Goal: Obtain resource: Download file/media

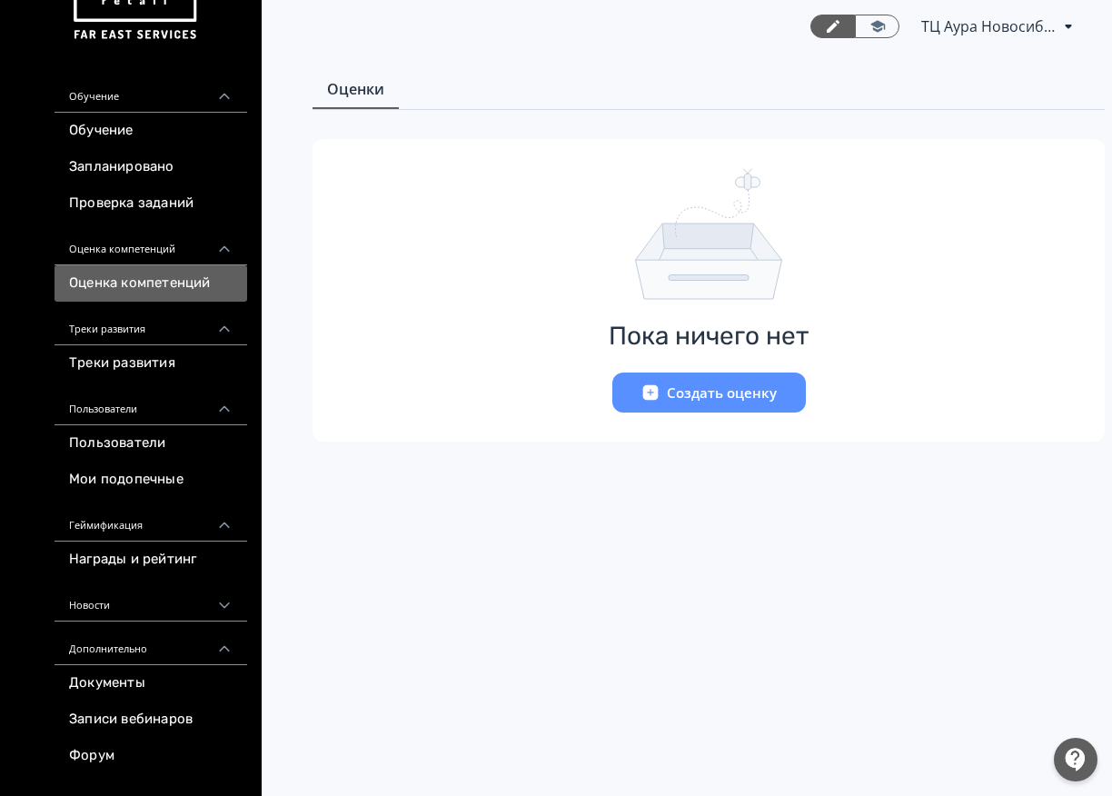
scroll to position [135, 0]
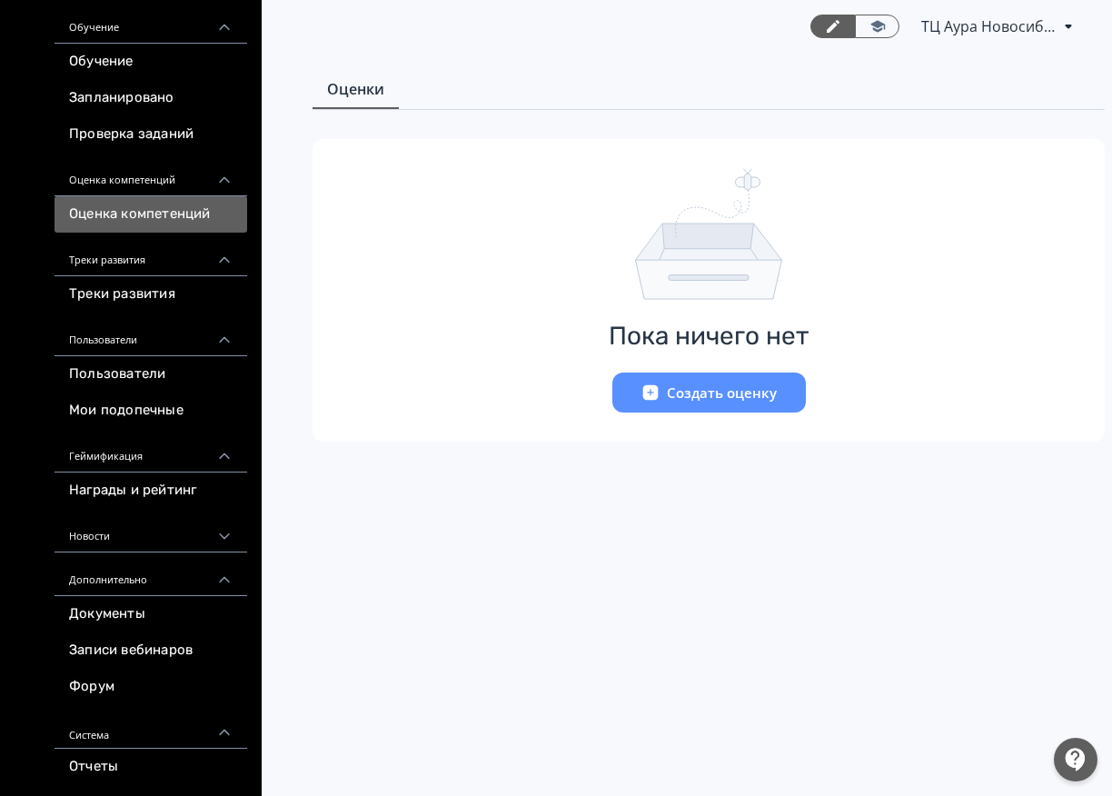
click at [153, 621] on link "Документы" at bounding box center [150, 614] width 193 height 36
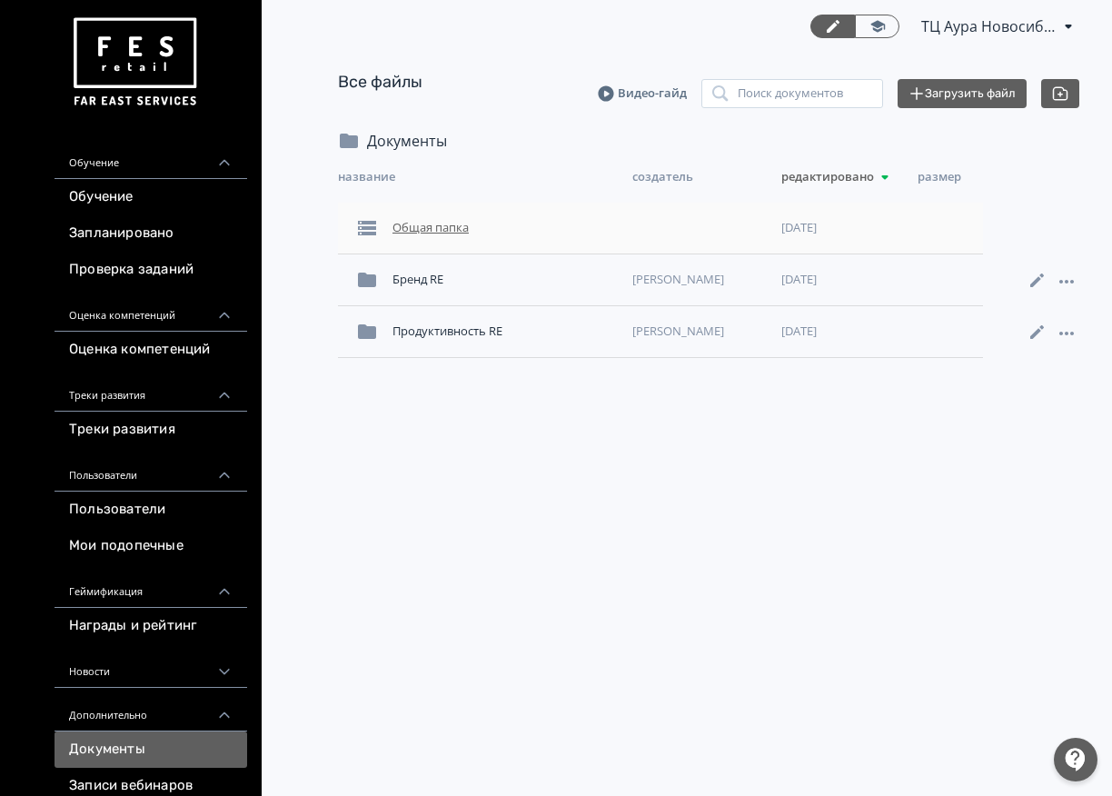
click at [470, 236] on div "Общая папка" at bounding box center [505, 228] width 240 height 33
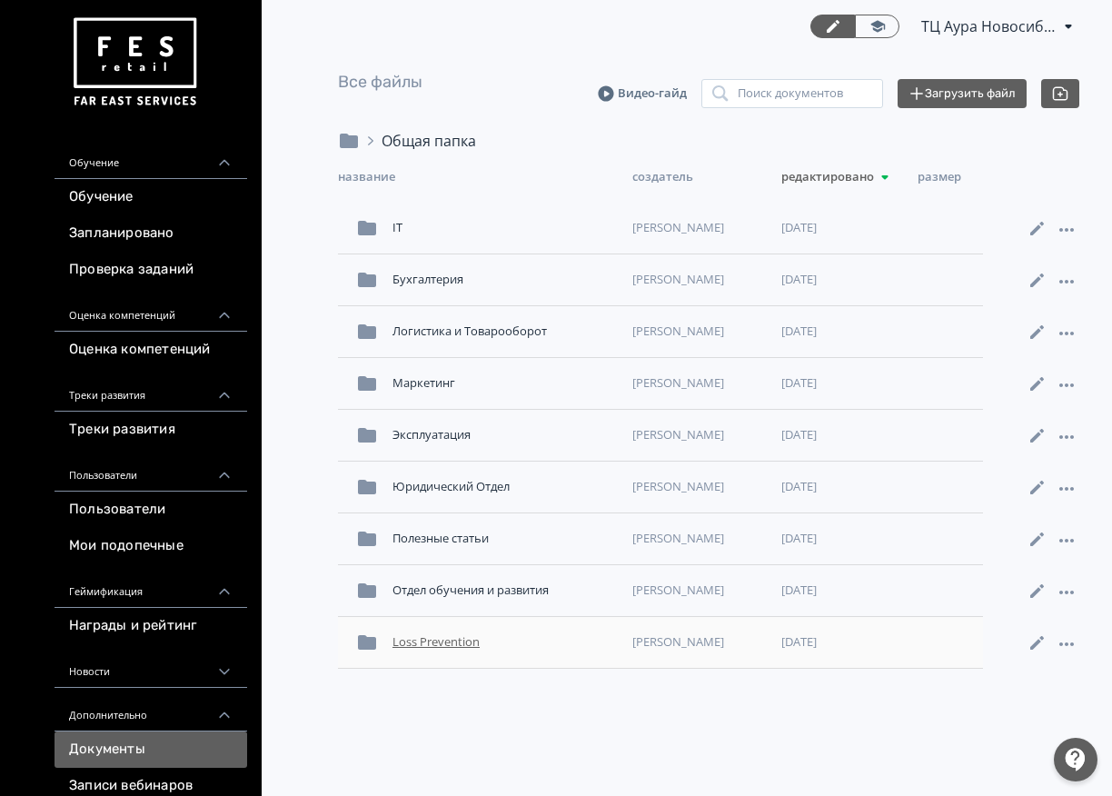
click at [419, 636] on div "Loss Prevention" at bounding box center [505, 642] width 240 height 33
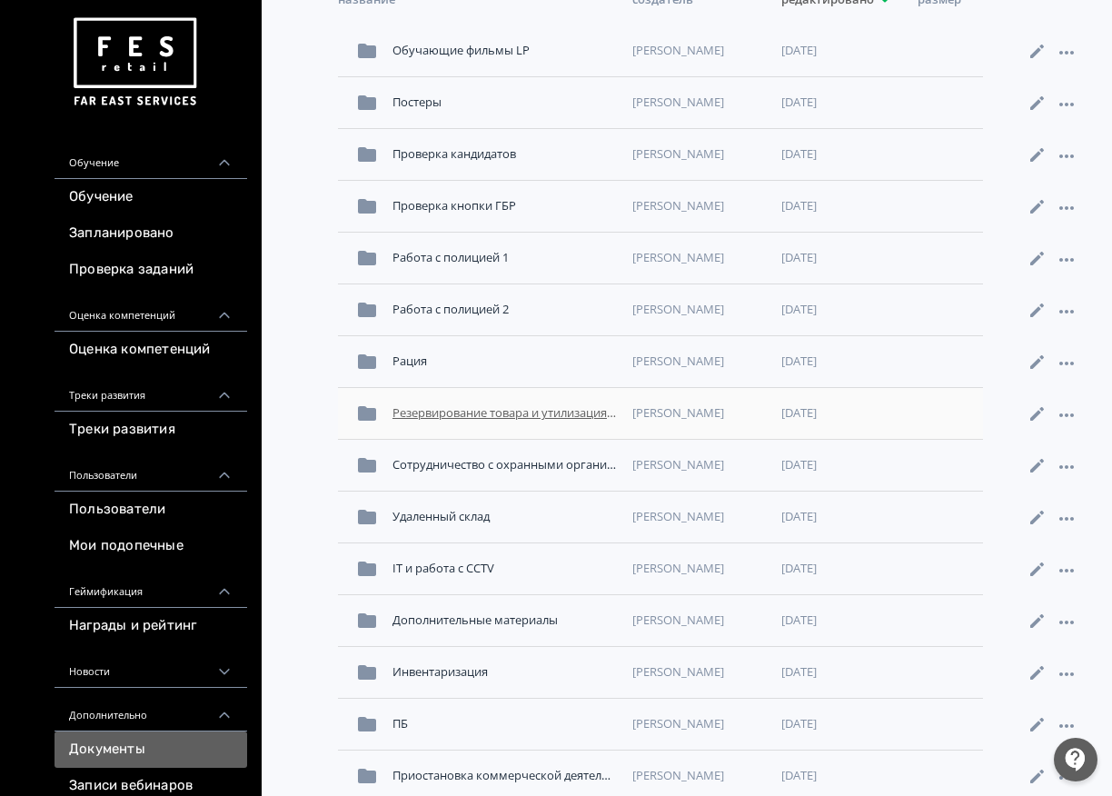
scroll to position [182, 0]
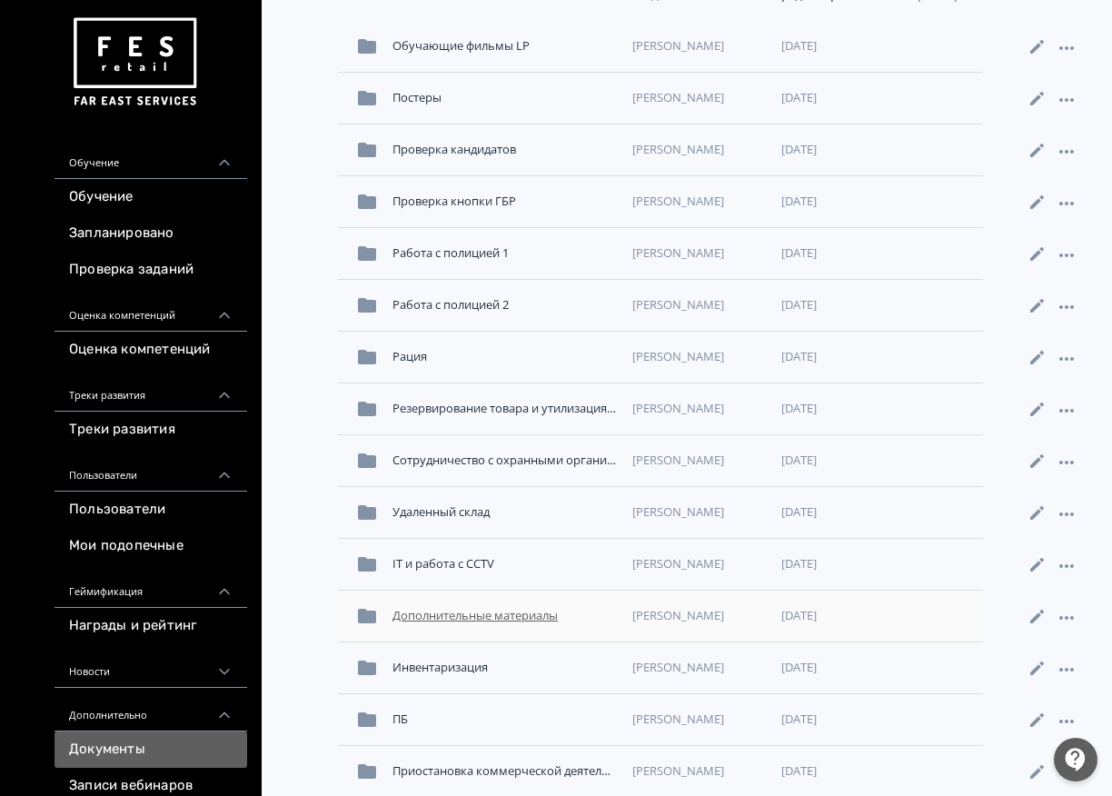
click at [505, 605] on div "Дополнительные материалы" at bounding box center [505, 615] width 240 height 33
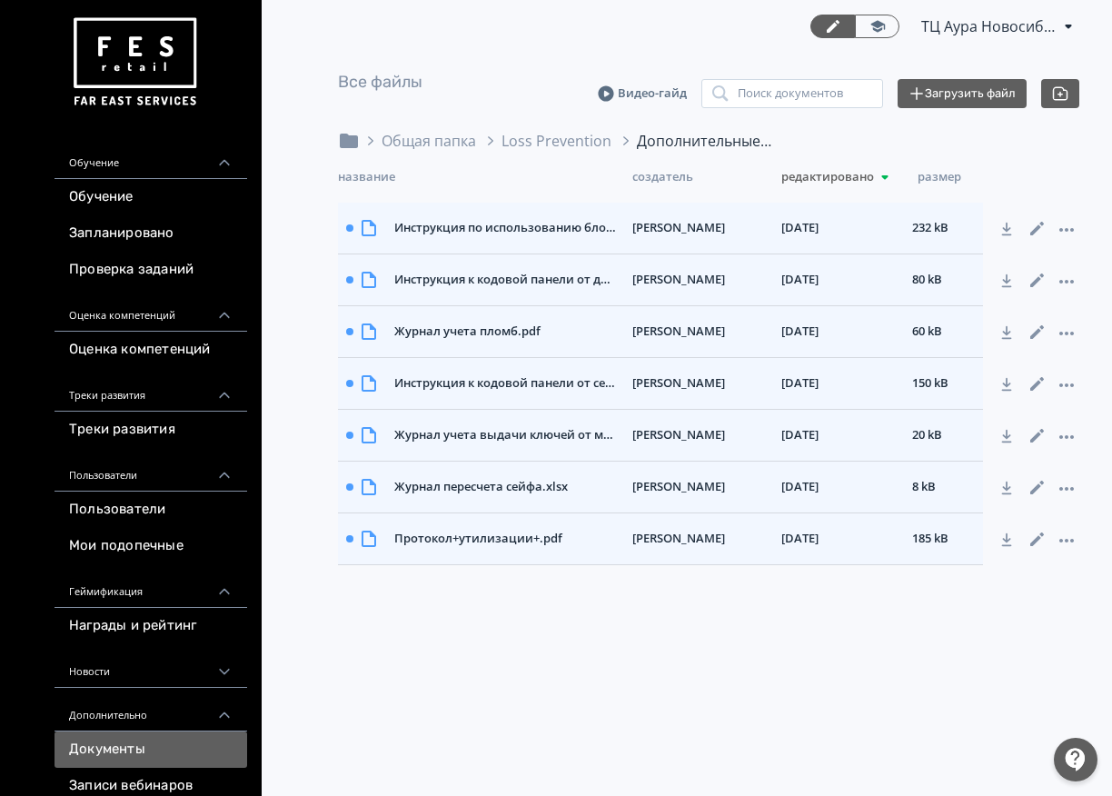
click at [569, 129] on main "Все файлы Видео-гайд Поиск документов Загрузить файл Общая папка Loss Preventio…" at bounding box center [708, 318] width 908 height 530
click at [570, 141] on div "Loss Prevention" at bounding box center [556, 141] width 110 height 22
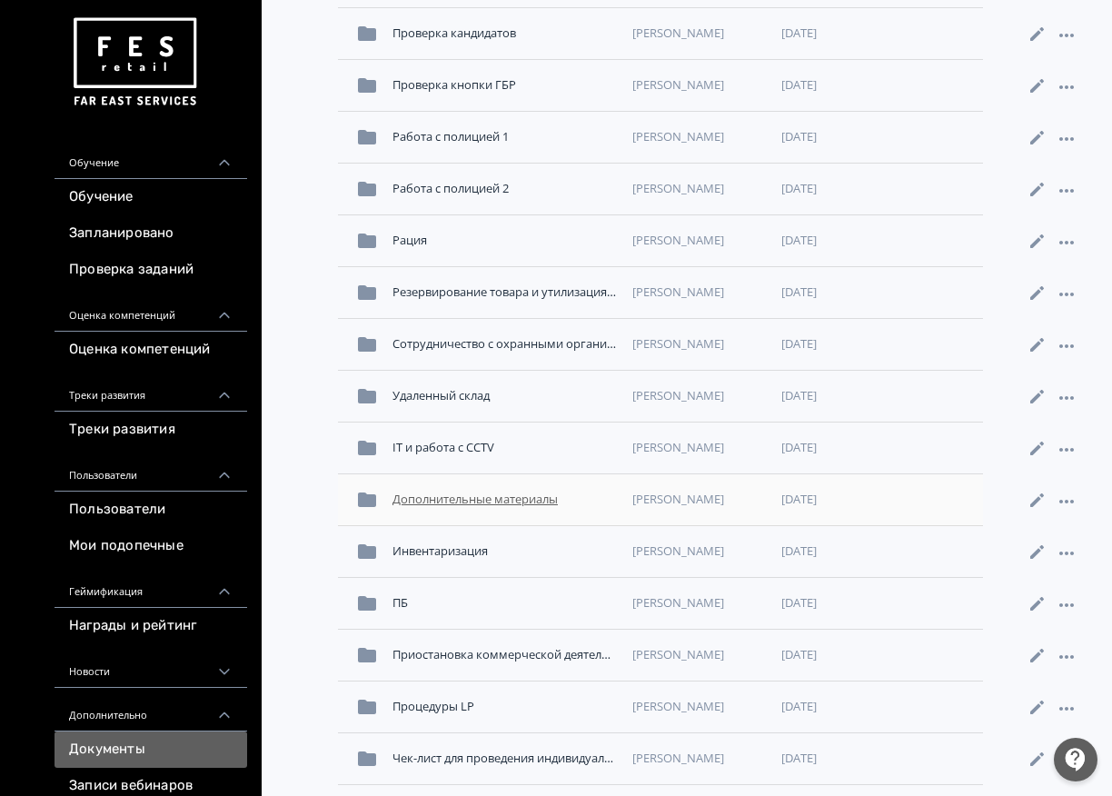
scroll to position [305, 0]
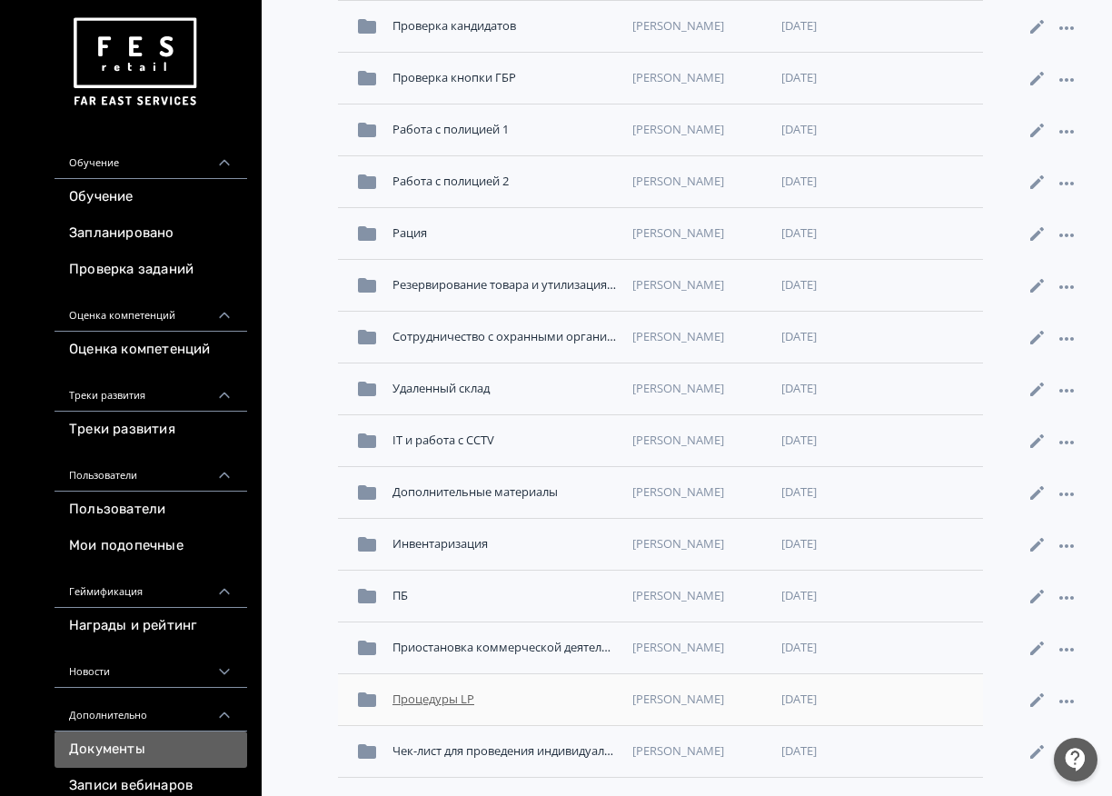
click at [463, 701] on div "Процедуры LP" at bounding box center [505, 699] width 240 height 33
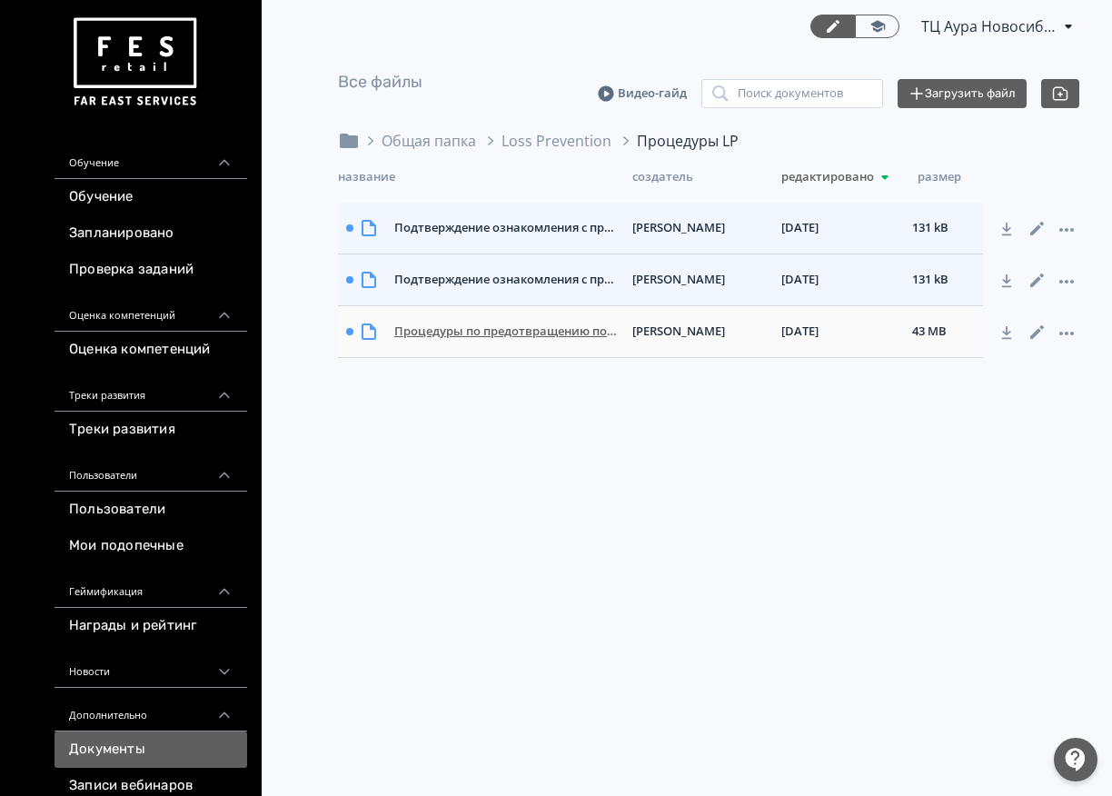
click at [430, 327] on div "Процедуры по предотвращению потерь [GEOGRAPHIC_DATA]pdf" at bounding box center [506, 331] width 238 height 33
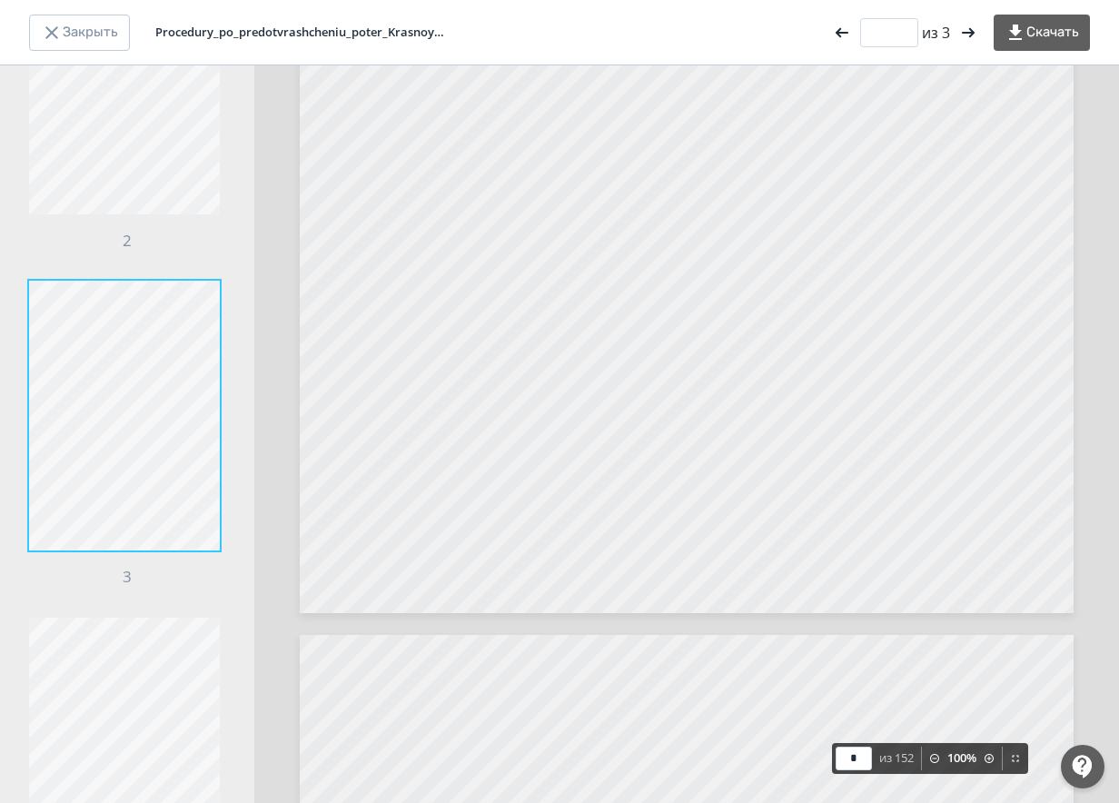
scroll to position [3081, 0]
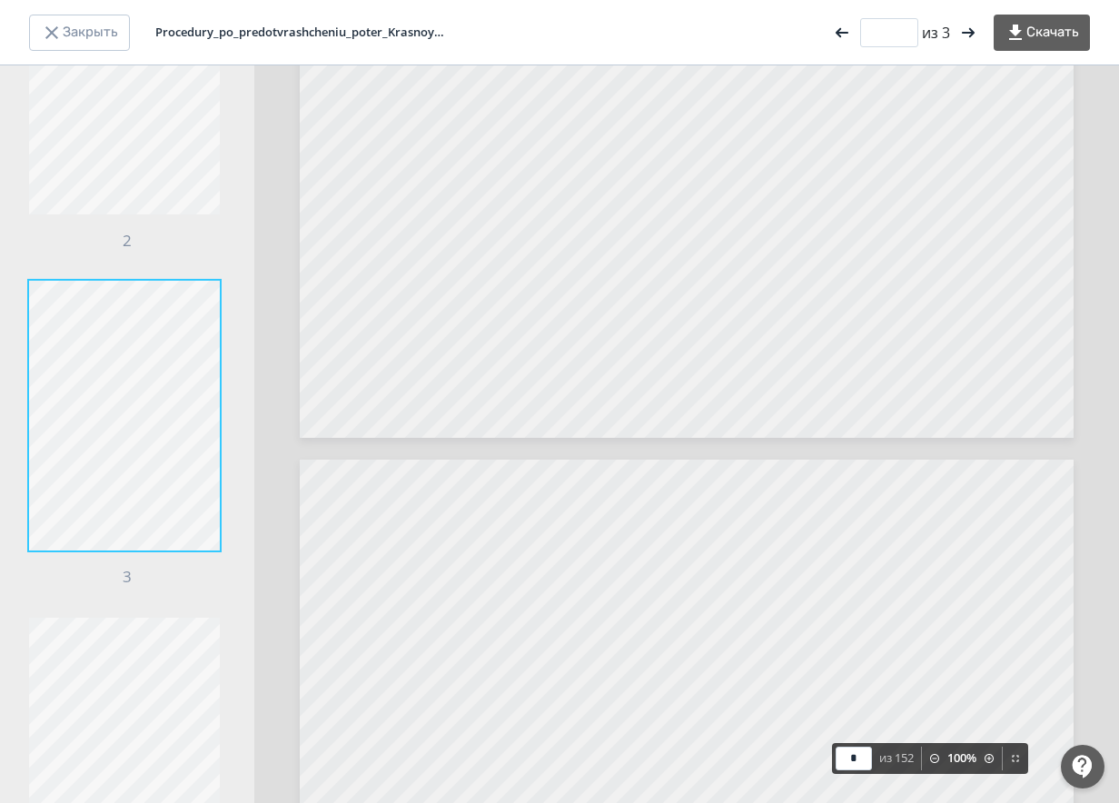
type input "*"
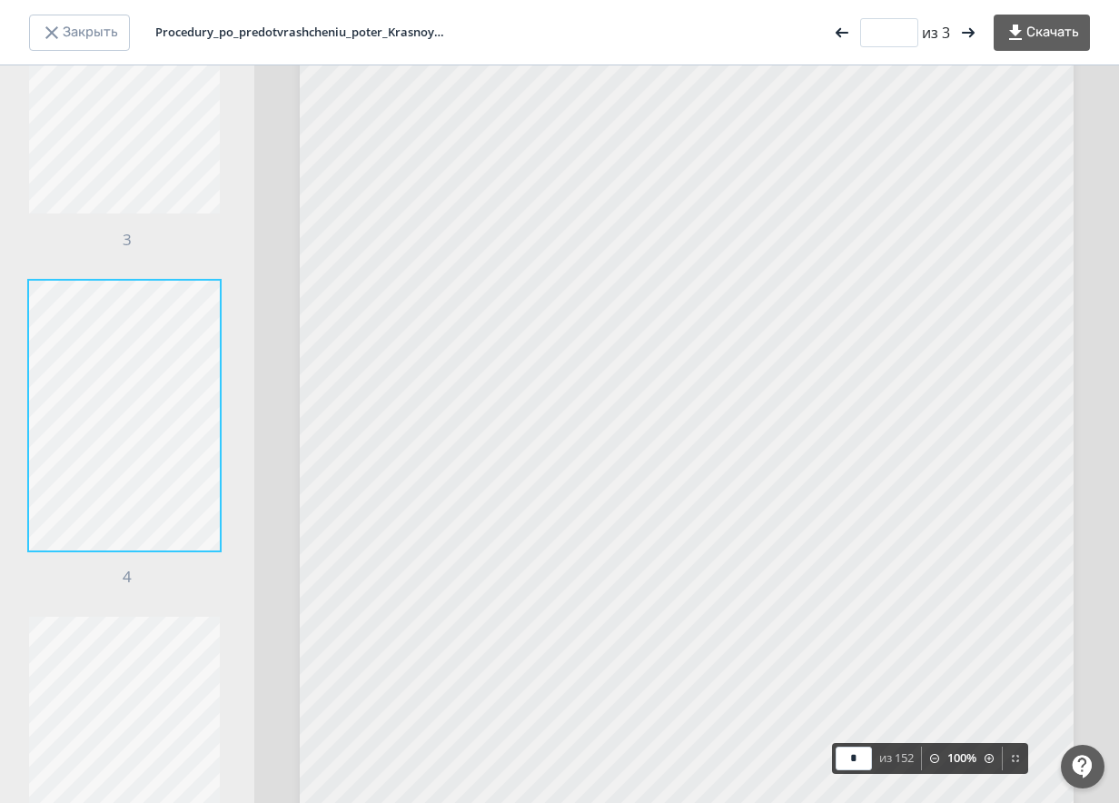
scroll to position [3634, 0]
